Goal: Information Seeking & Learning: Understand process/instructions

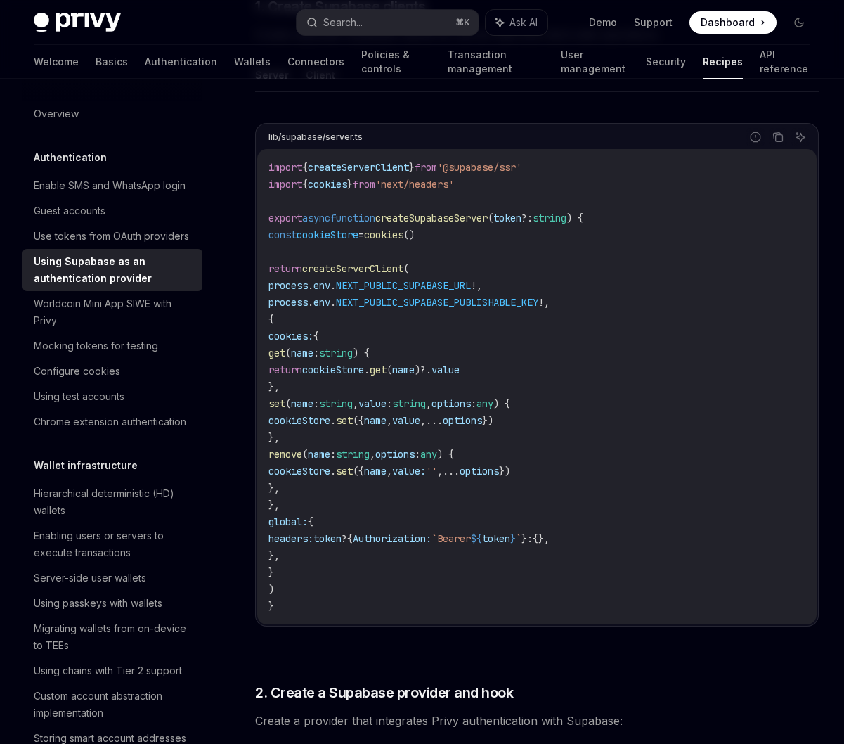
scroll to position [714, 0]
click at [71, 245] on div "Use tokens from OAuth providers" at bounding box center [111, 236] width 155 height 17
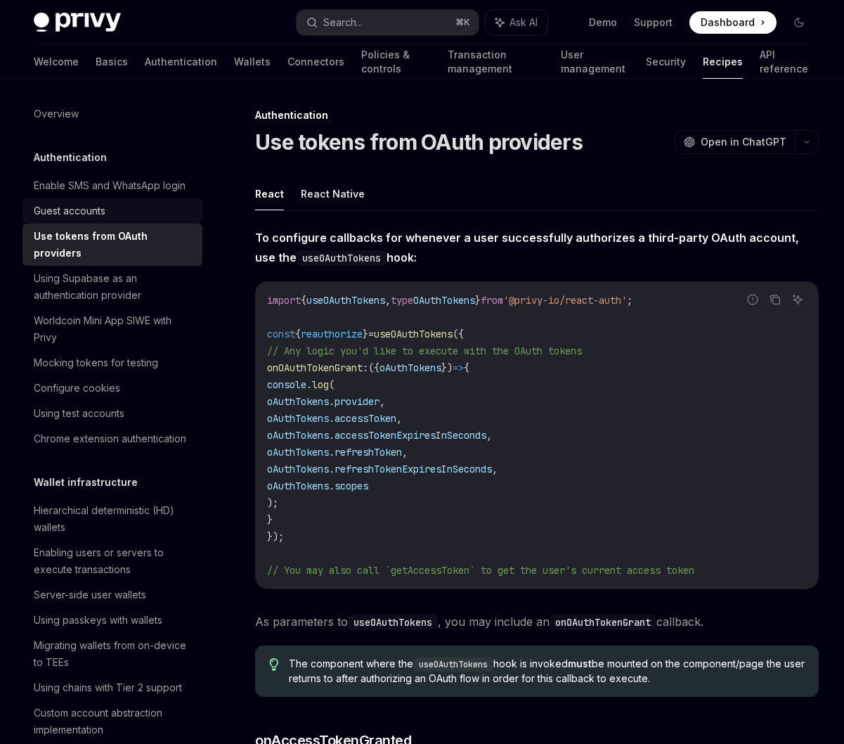
click at [69, 219] on div "Guest accounts" at bounding box center [70, 210] width 72 height 17
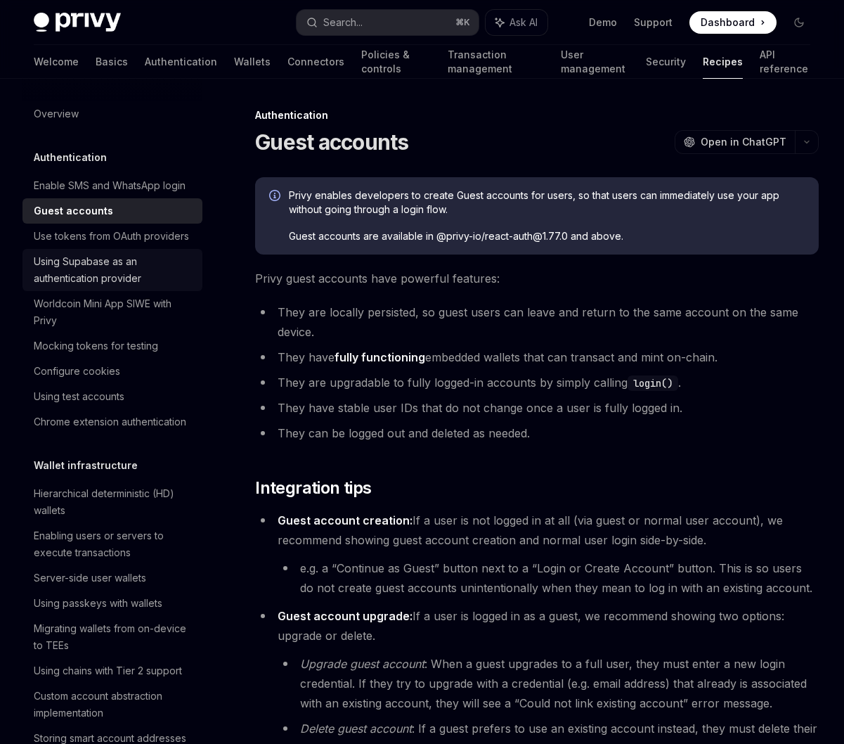
click at [66, 287] on div "Using Supabase as an authentication provider" at bounding box center [114, 270] width 160 height 34
type textarea "*"
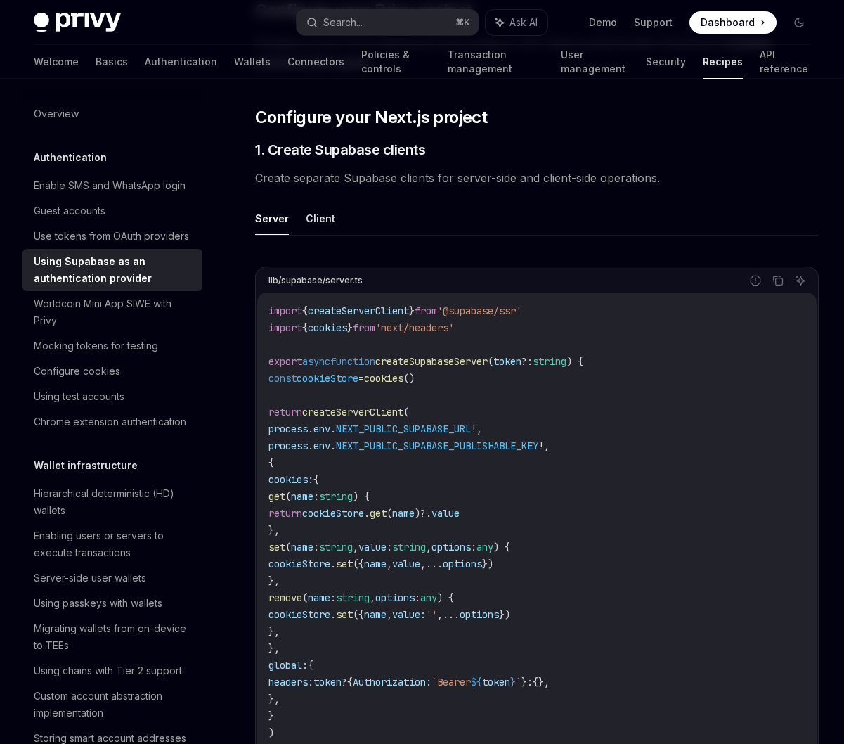
scroll to position [572, 0]
drag, startPoint x: 399, startPoint y: 362, endPoint x: 517, endPoint y: 356, distance: 118.2
click at [517, 356] on span "export async function createSupabaseServer ( token ?: string ) {" at bounding box center [426, 361] width 315 height 13
copy span "createSupabaseServer"
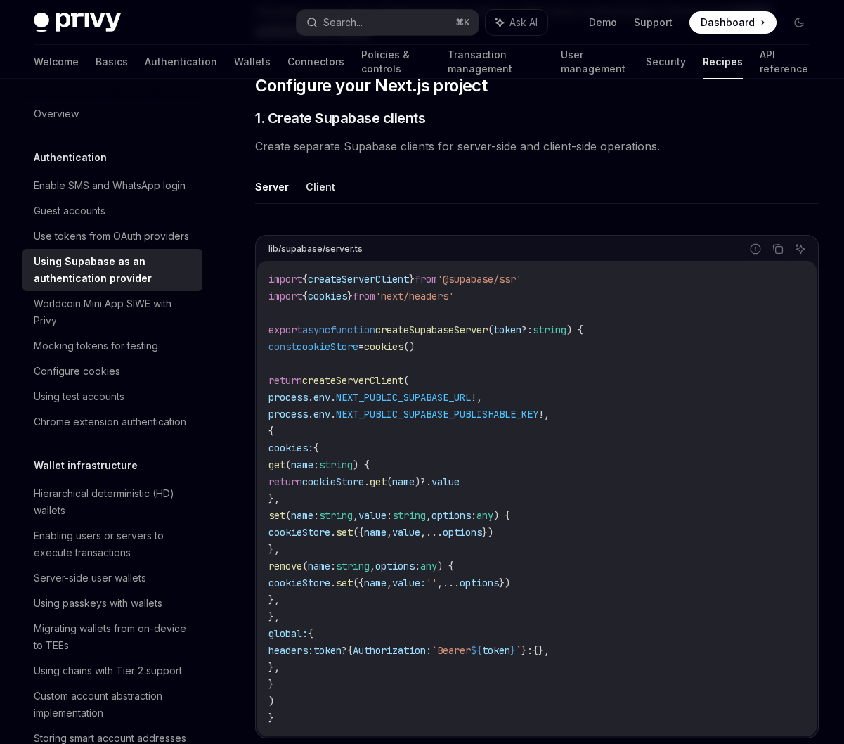
scroll to position [614, 0]
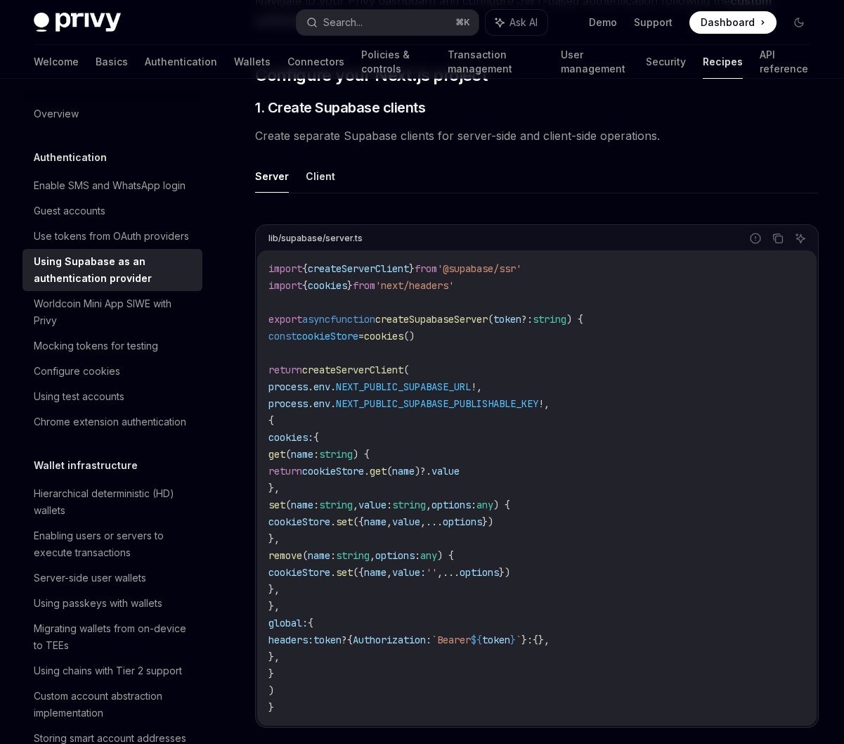
click at [387, 425] on code "import { createServerClient } from '@supabase/ssr' import { cookies } from 'nex…" at bounding box center [537, 488] width 537 height 456
click at [302, 558] on span "remove" at bounding box center [286, 555] width 34 height 13
click at [314, 440] on span "cookies:" at bounding box center [291, 437] width 45 height 13
click at [274, 425] on span "{" at bounding box center [272, 420] width 6 height 13
click at [274, 420] on span "{" at bounding box center [272, 420] width 6 height 13
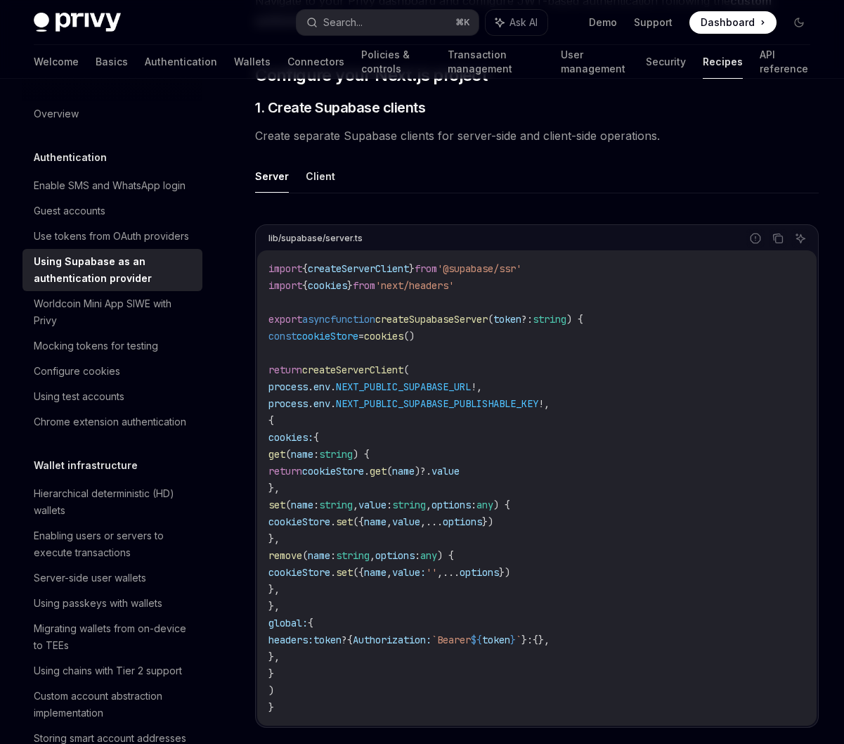
drag, startPoint x: 327, startPoint y: 606, endPoint x: 298, endPoint y: 441, distance: 167.0
click at [298, 441] on code "import { createServerClient } from '@supabase/ssr' import { cookies } from 'nex…" at bounding box center [537, 488] width 537 height 456
copy code "cookies: { get ( name : string ) { return cookieStore . get ( name )?. value },…"
click at [516, 434] on code "import { createServerClient } from '@supabase/ssr' import { cookies } from 'nex…" at bounding box center [537, 488] width 537 height 456
